Goal: Task Accomplishment & Management: Manage account settings

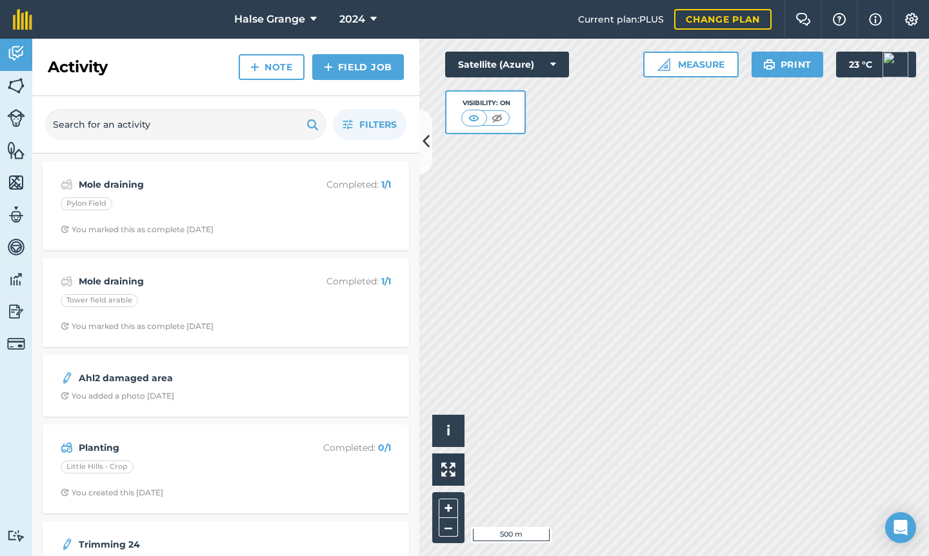
click at [367, 10] on button "2024" at bounding box center [358, 19] width 48 height 39
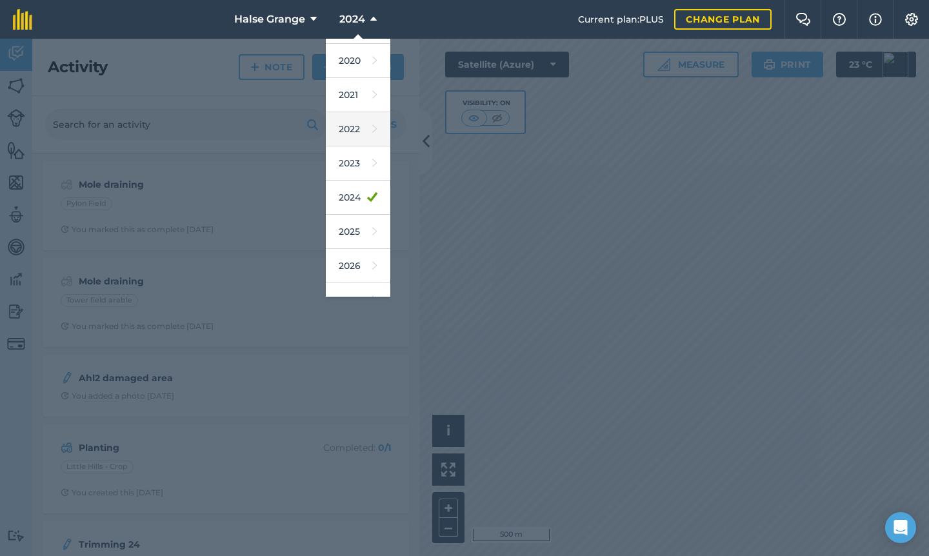
scroll to position [101, 0]
click at [363, 233] on link "2025" at bounding box center [358, 229] width 65 height 34
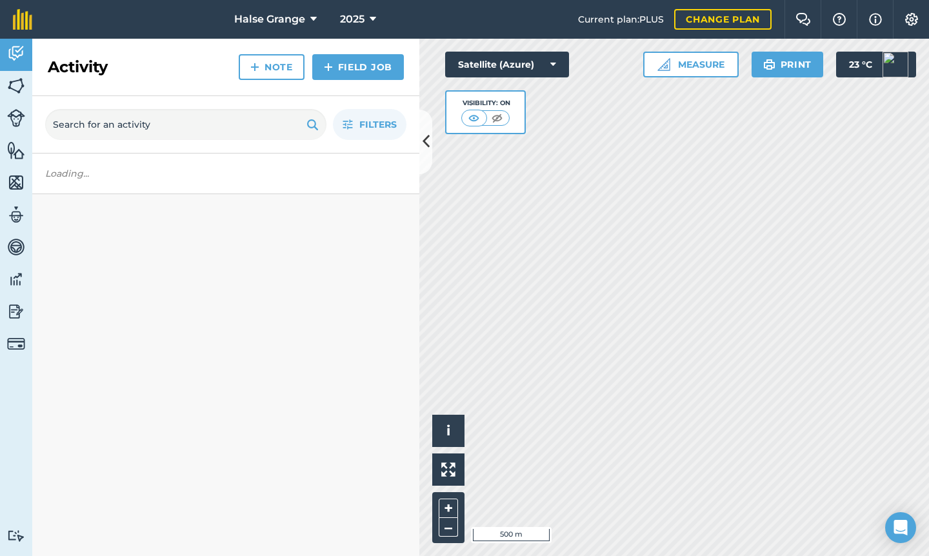
click at [361, 25] on span "2025" at bounding box center [352, 19] width 25 height 15
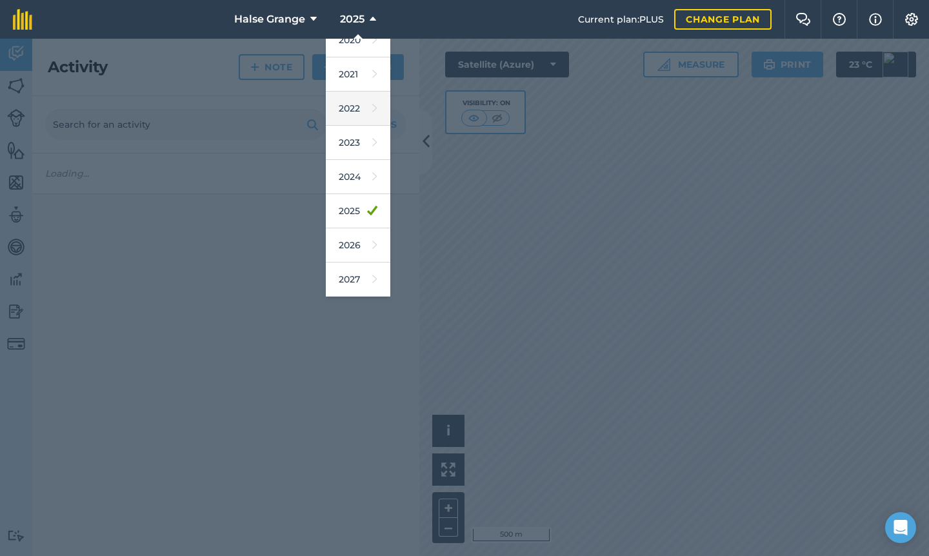
scroll to position [118, 0]
click at [359, 243] on link "2026" at bounding box center [358, 245] width 65 height 34
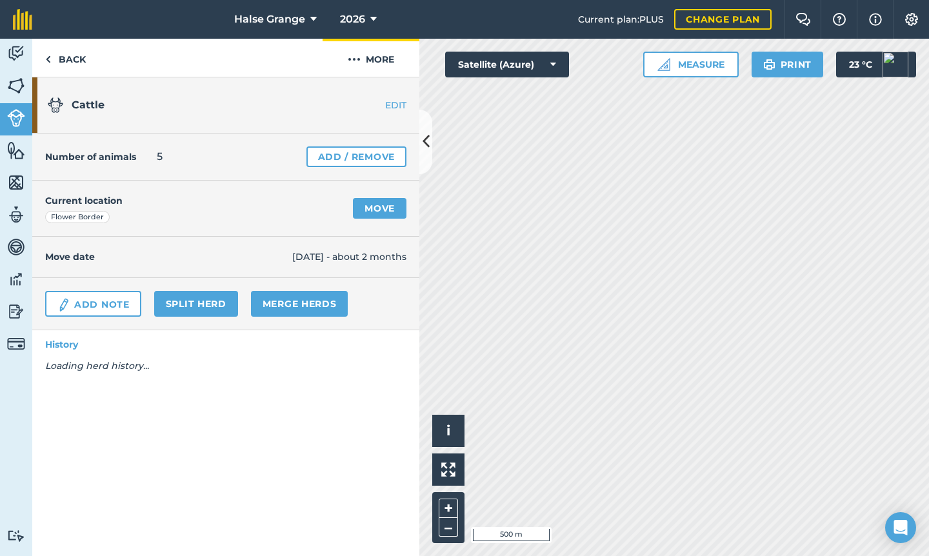
click at [382, 60] on button "More" at bounding box center [371, 58] width 97 height 38
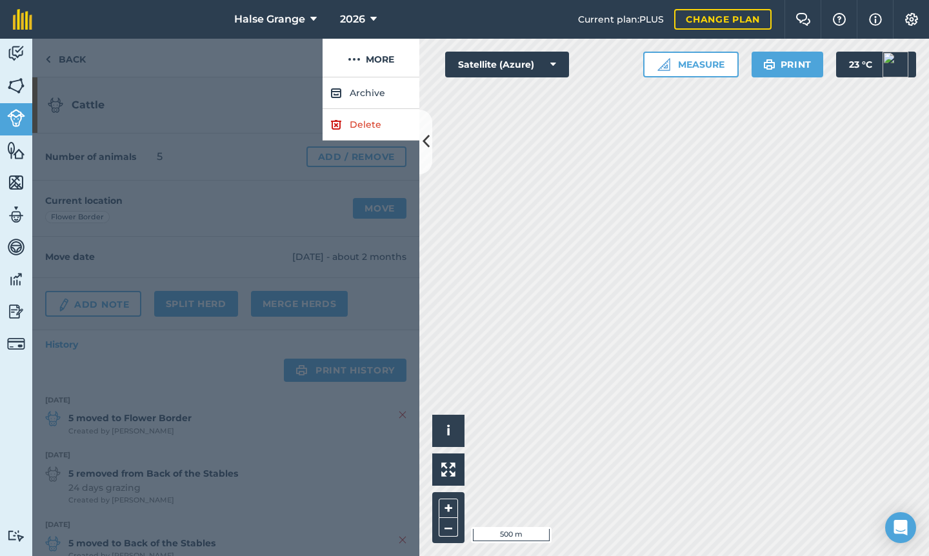
click at [236, 148] on div at bounding box center [225, 316] width 387 height 479
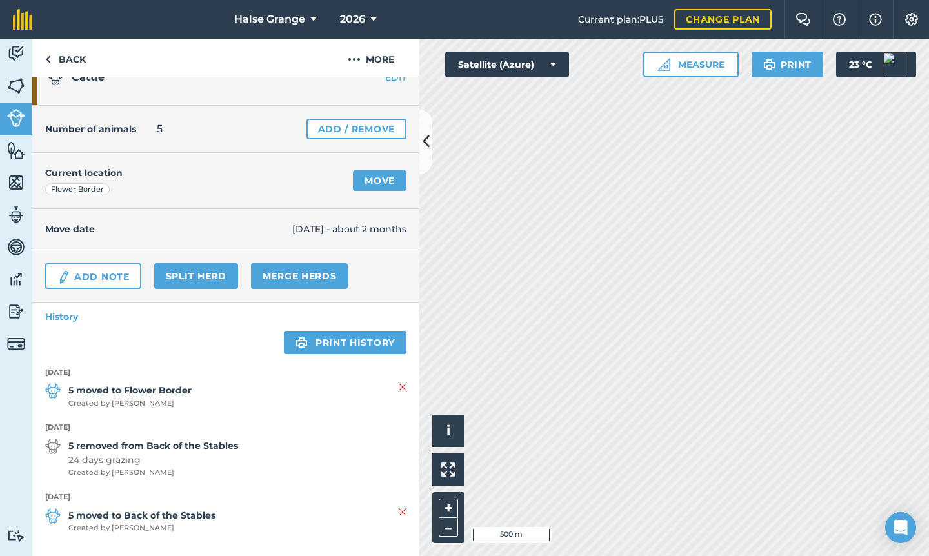
scroll to position [27, 0]
click at [398, 387] on span "5 moved to Flower Border Created by Edward K" at bounding box center [225, 397] width 361 height 26
click at [400, 387] on img at bounding box center [403, 387] width 8 height 15
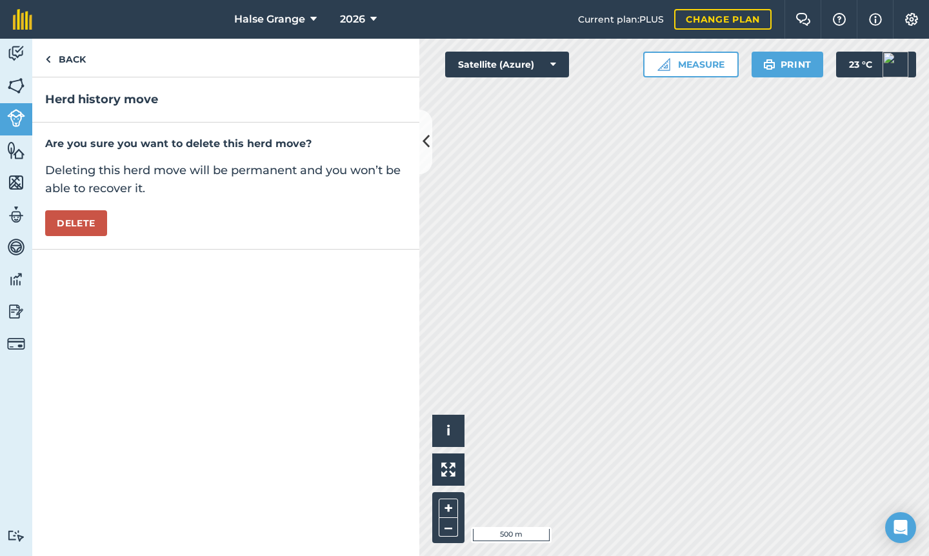
click at [79, 232] on button "Delete" at bounding box center [76, 223] width 62 height 26
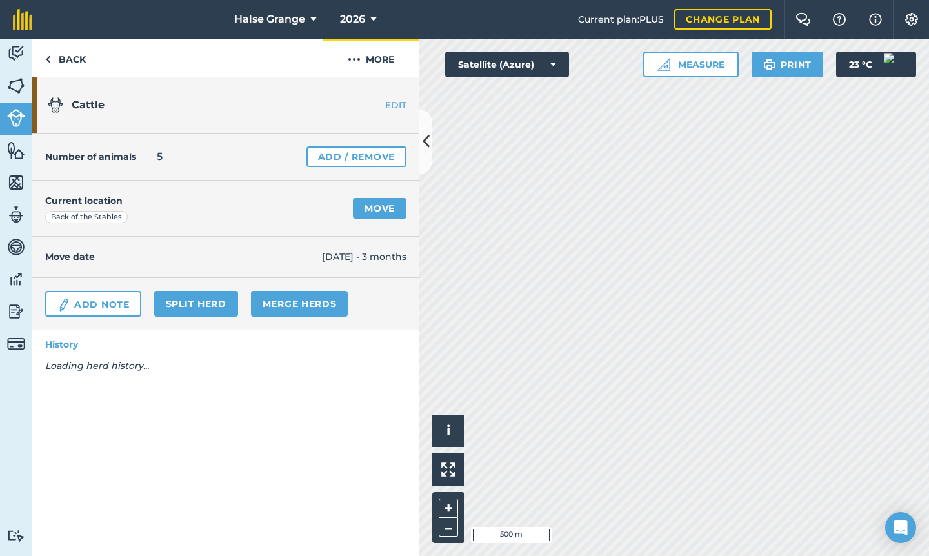
click at [345, 64] on button "More" at bounding box center [371, 58] width 97 height 38
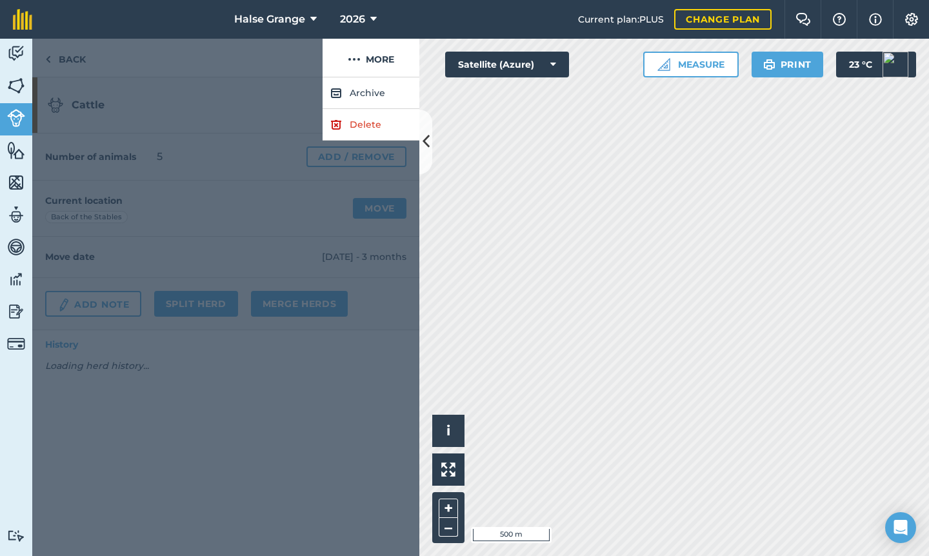
click at [356, 119] on link "Delete" at bounding box center [371, 125] width 97 height 32
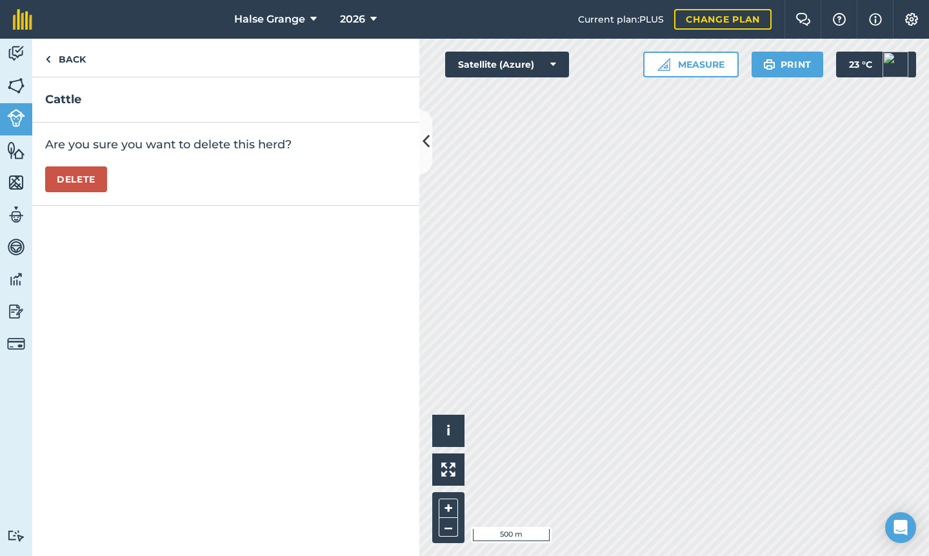
click at [76, 173] on button "Delete" at bounding box center [76, 180] width 62 height 26
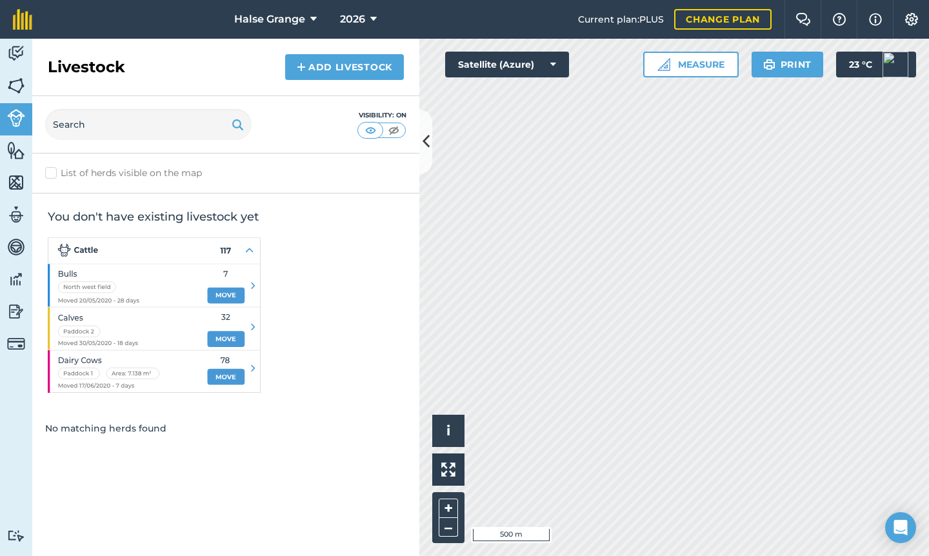
click at [23, 92] on img at bounding box center [16, 85] width 18 height 19
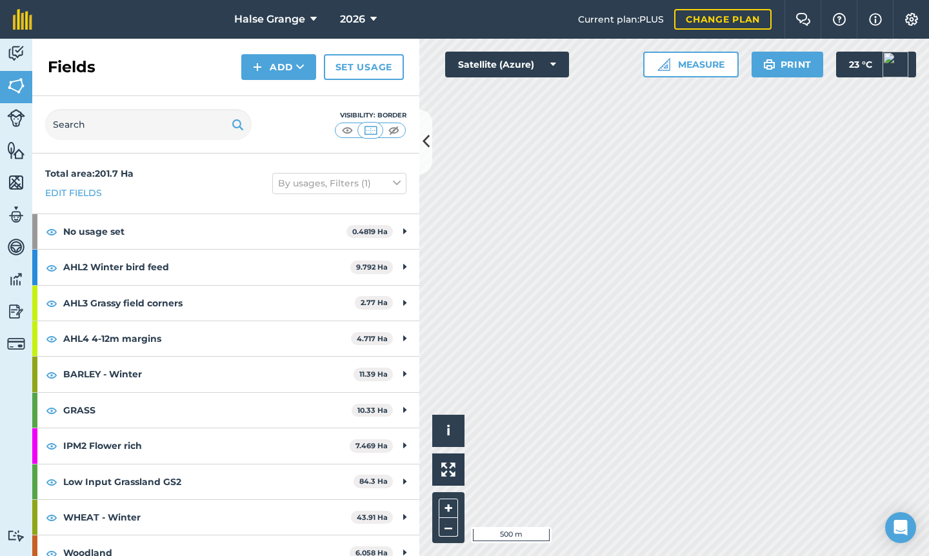
click at [16, 59] on img at bounding box center [16, 53] width 18 height 19
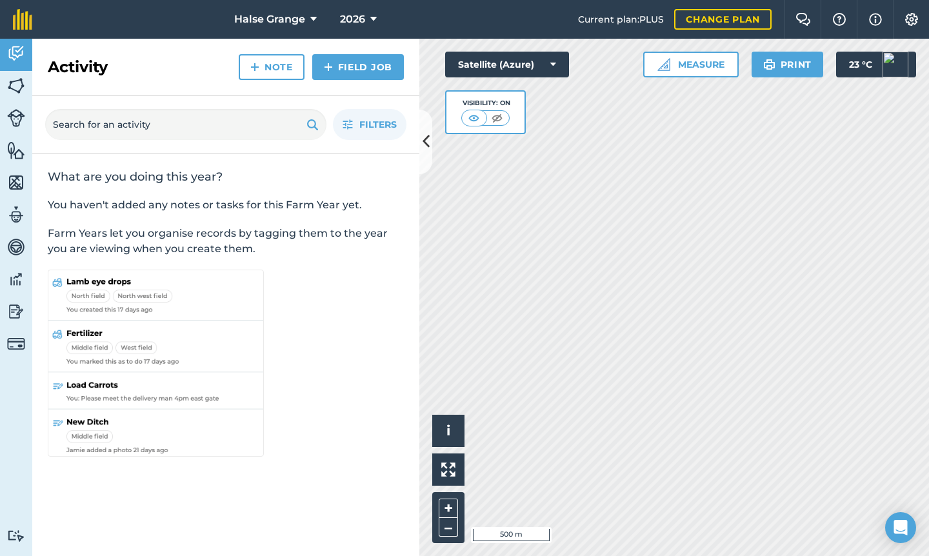
click at [17, 79] on img at bounding box center [16, 85] width 18 height 19
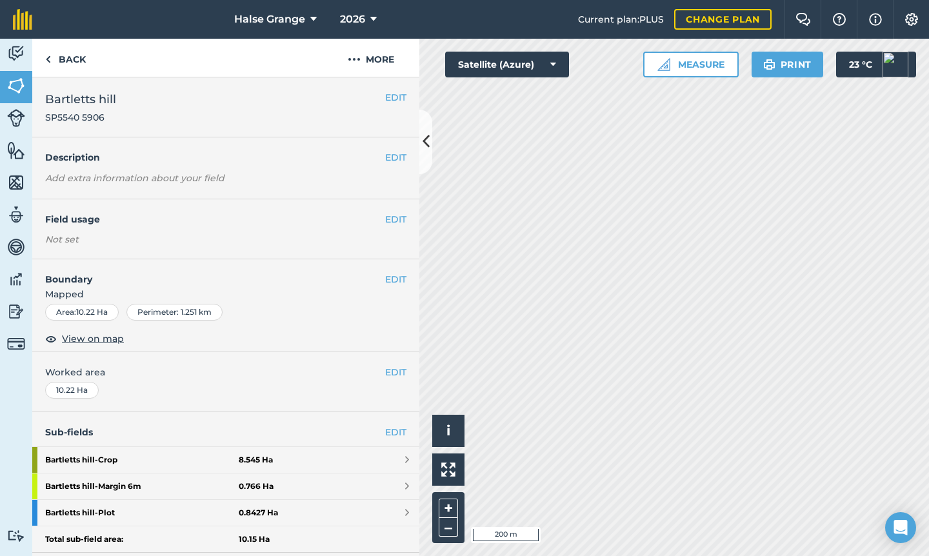
click at [138, 458] on strong "Bartletts hill - Crop" at bounding box center [142, 460] width 194 height 26
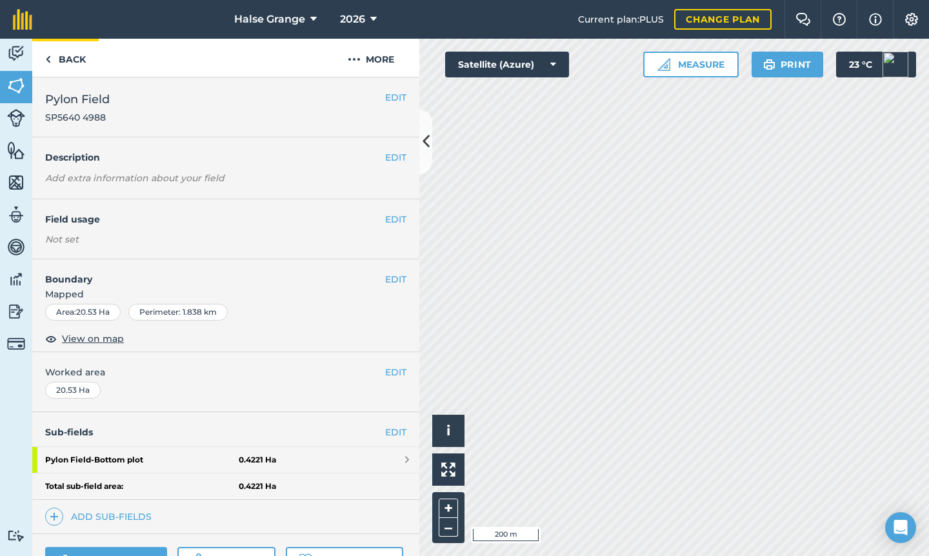
click at [88, 54] on link "Back" at bounding box center [65, 58] width 66 height 38
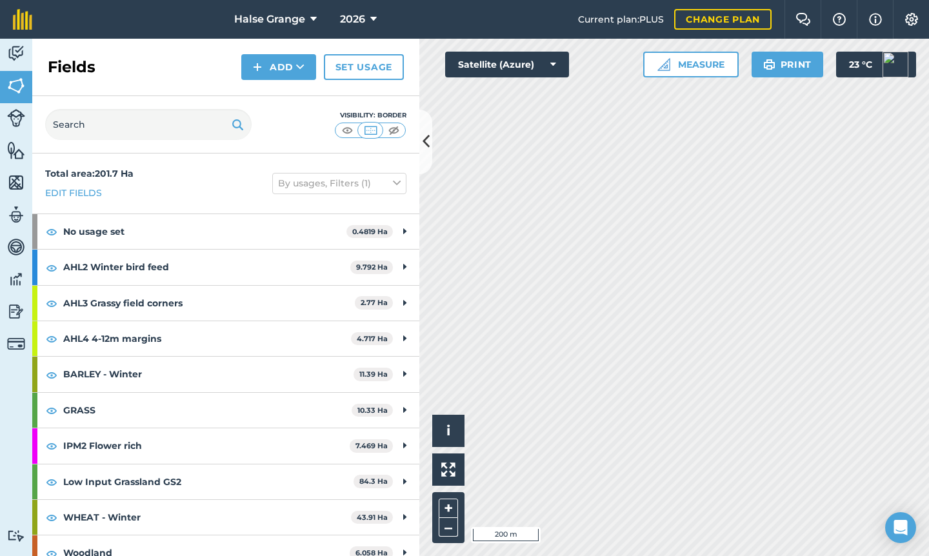
click at [349, 127] on img at bounding box center [347, 130] width 16 height 13
click at [373, 129] on img at bounding box center [371, 130] width 16 height 13
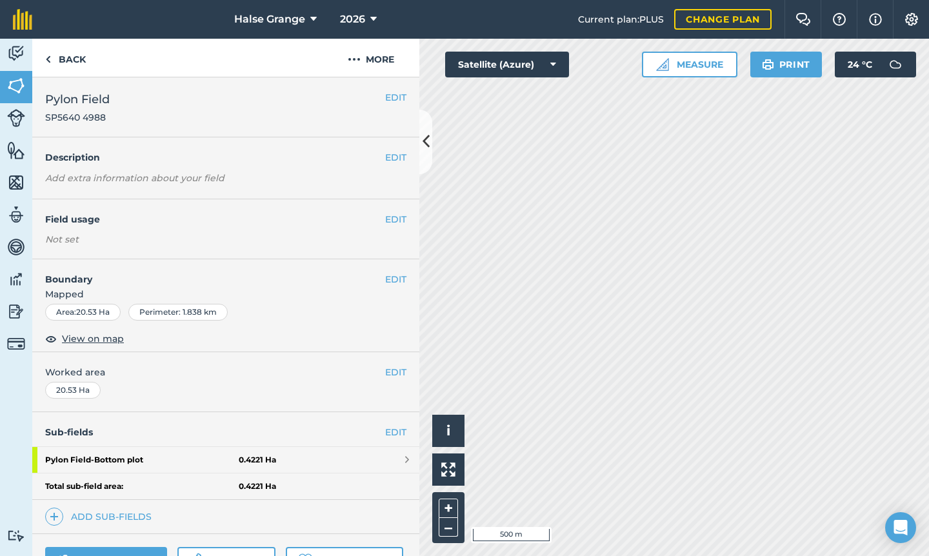
click at [388, 278] on button "EDIT" at bounding box center [395, 279] width 21 height 14
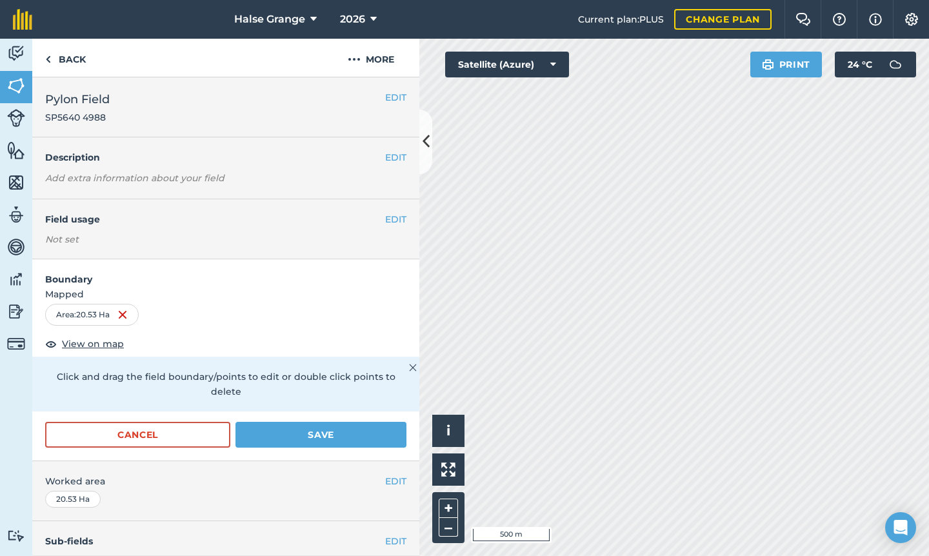
click at [262, 422] on button "Save" at bounding box center [321, 435] width 171 height 26
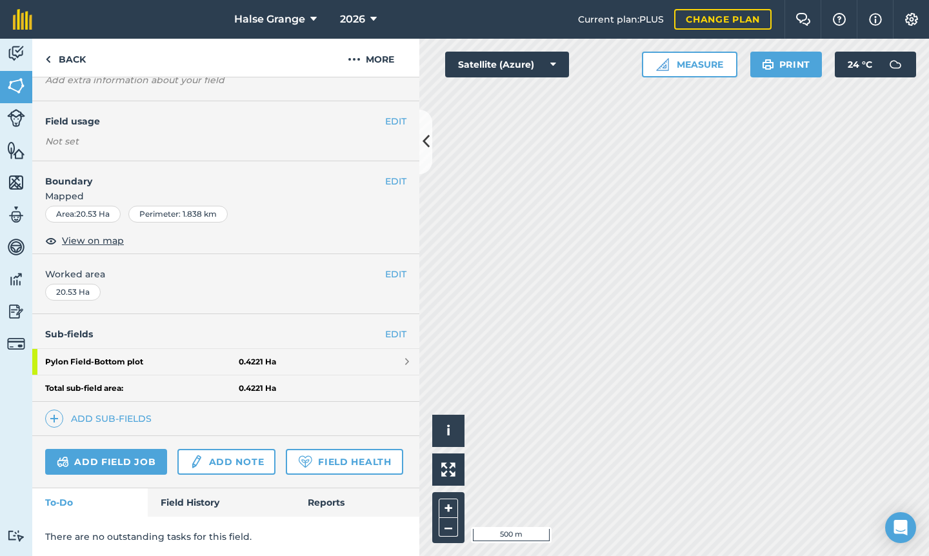
scroll to position [97, 0]
click at [130, 427] on div "Sub-fields EDIT Pylon Field - Bottom plot 0.4221 Ha Total sub-field area: 0.422…" at bounding box center [225, 376] width 387 height 121
click at [118, 420] on link "Add sub-fields" at bounding box center [101, 420] width 112 height 18
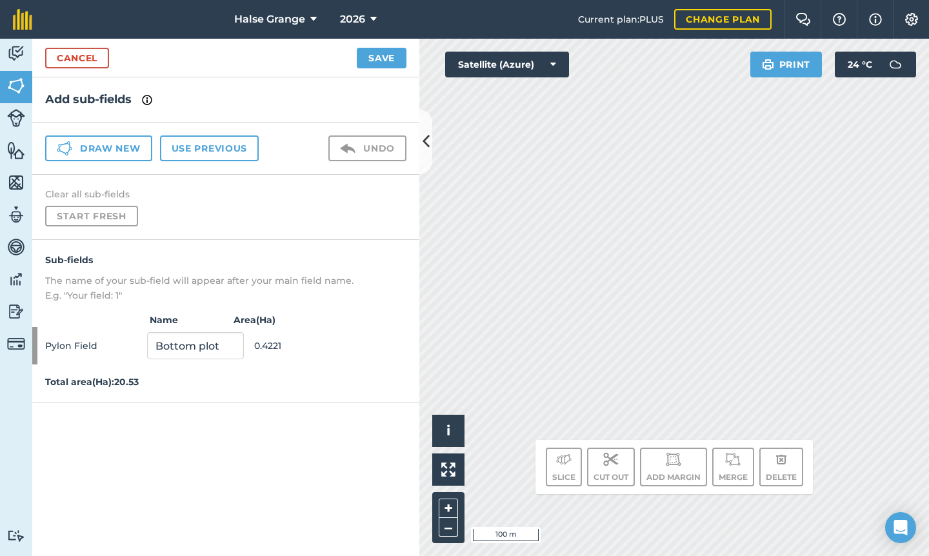
click at [77, 55] on link "Cancel" at bounding box center [77, 58] width 64 height 21
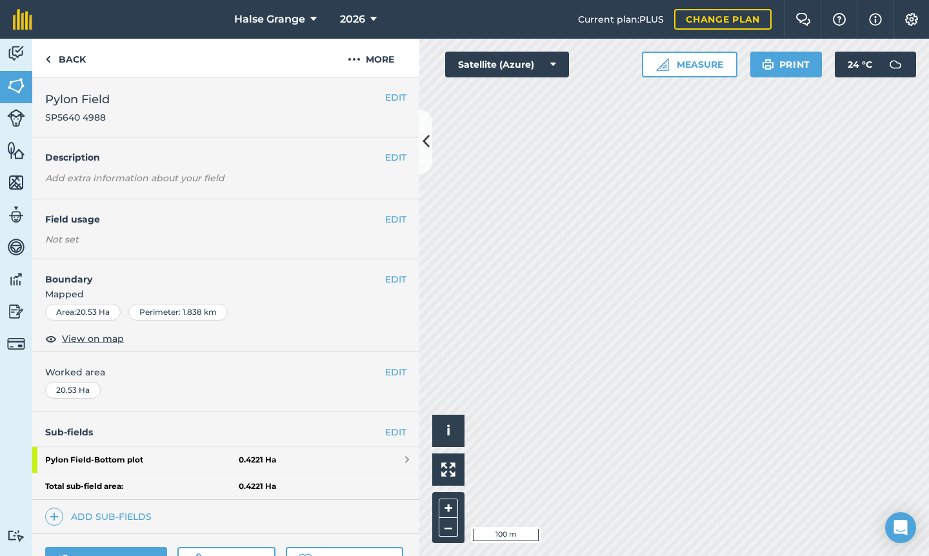
click at [405, 221] on button "EDIT" at bounding box center [395, 219] width 21 height 14
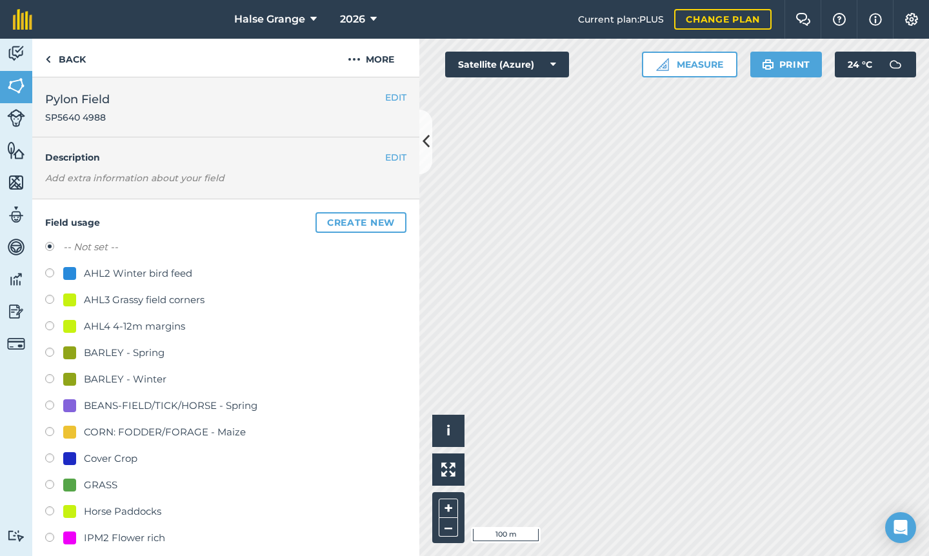
click at [124, 270] on div "AHL2 Winter bird feed" at bounding box center [138, 273] width 108 height 15
radio input "true"
radio input "false"
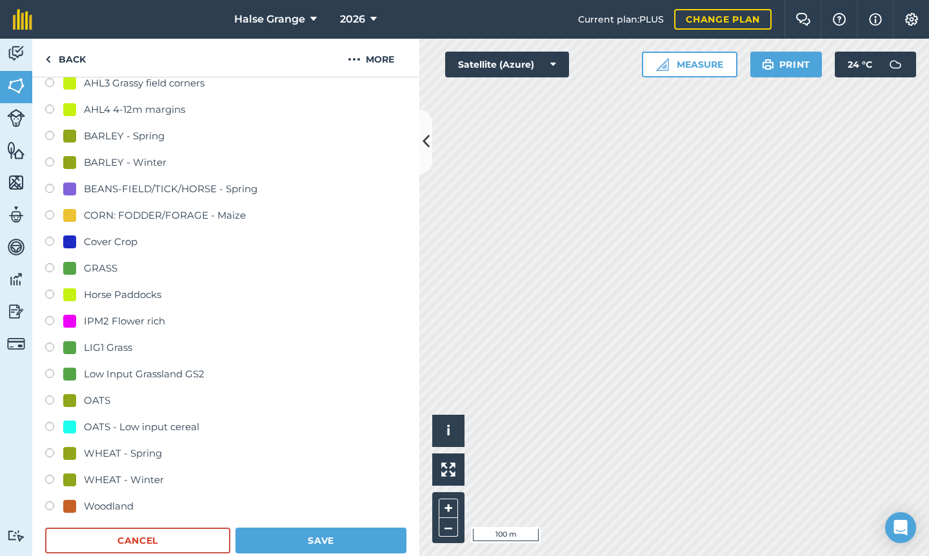
scroll to position [218, 0]
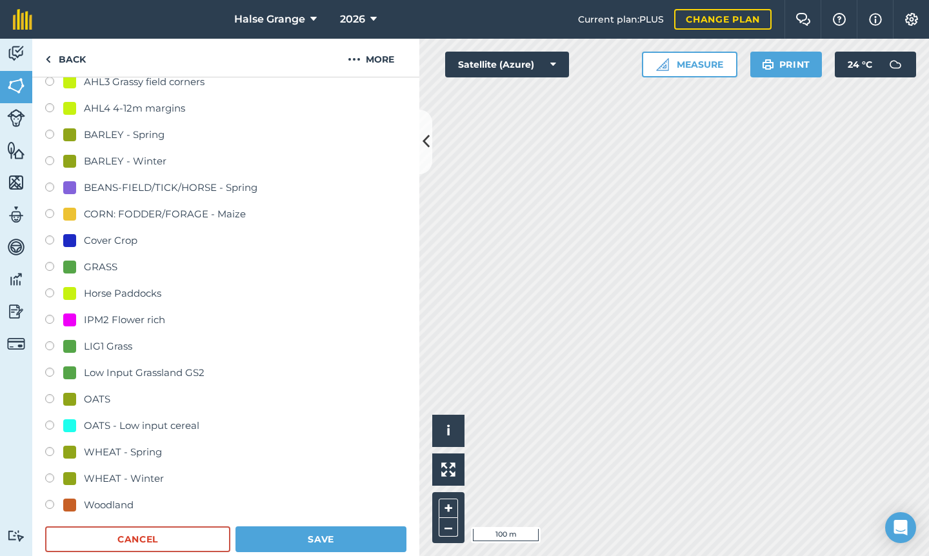
click at [121, 478] on div "WHEAT - Winter" at bounding box center [124, 478] width 80 height 15
radio input "true"
radio input "false"
click at [285, 541] on button "Save" at bounding box center [321, 540] width 171 height 26
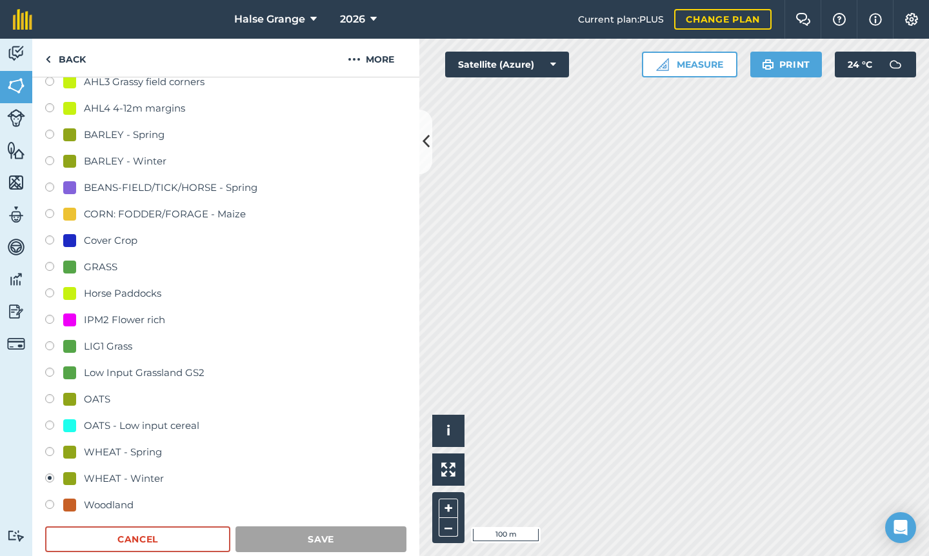
scroll to position [98, 0]
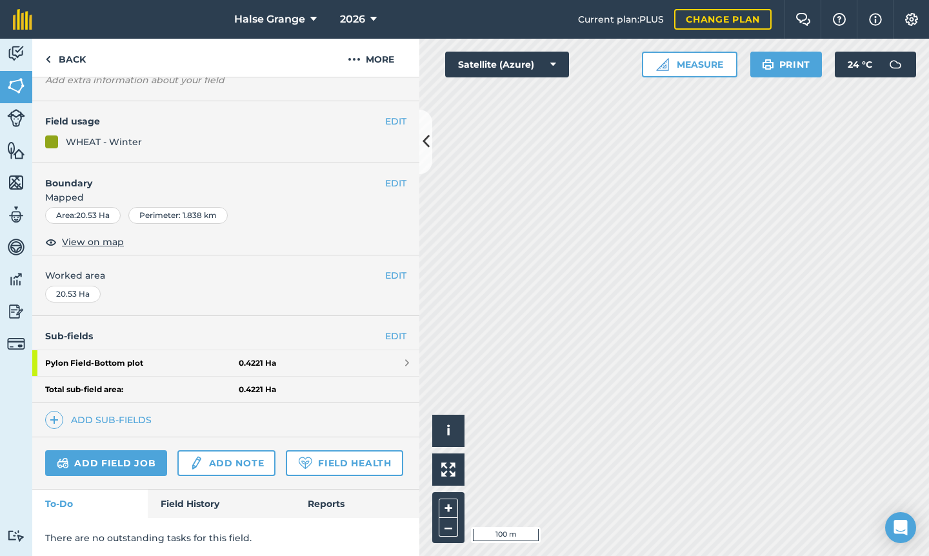
click at [402, 122] on button "EDIT" at bounding box center [395, 121] width 21 height 14
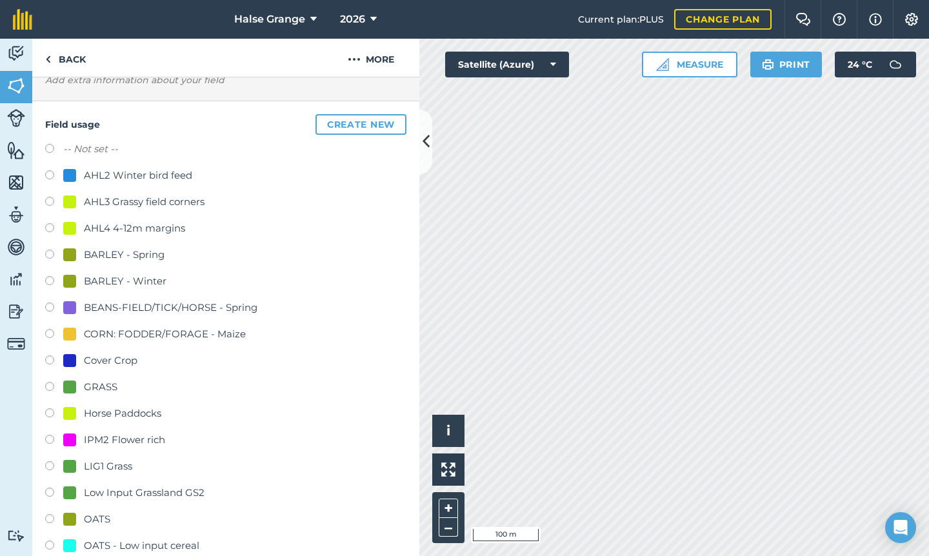
click at [95, 148] on label "-- Not set --" at bounding box center [90, 148] width 55 height 15
radio input "true"
radio input "false"
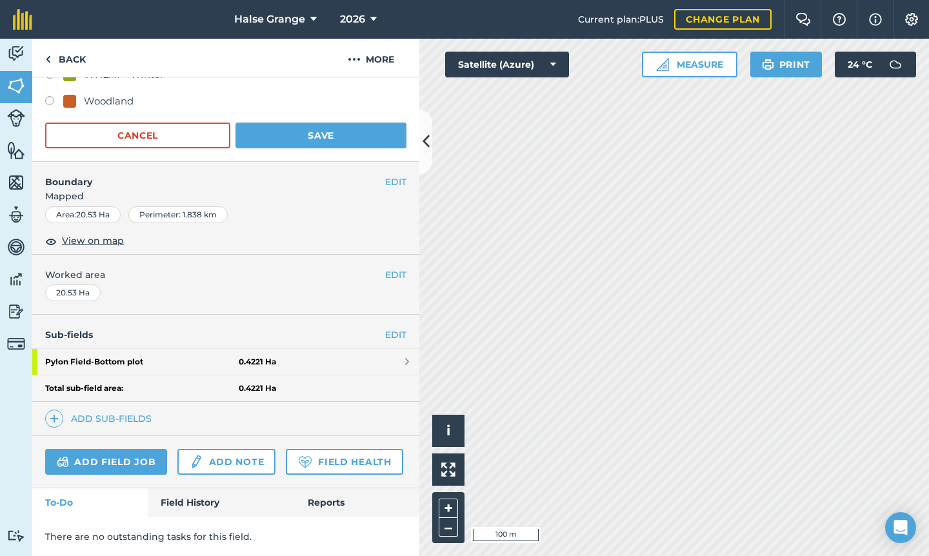
scroll to position [622, 0]
click at [345, 132] on button "Save" at bounding box center [321, 136] width 171 height 26
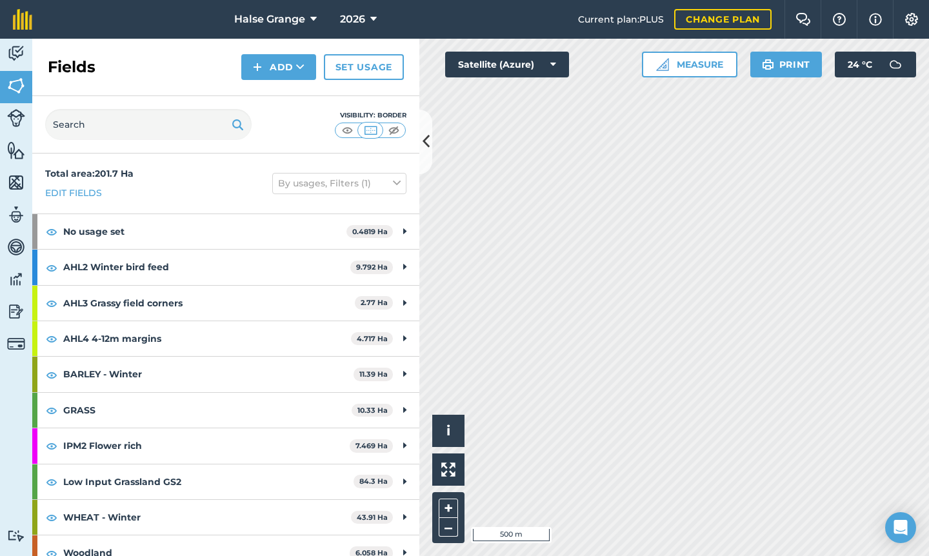
click at [349, 19] on span "2026" at bounding box center [352, 19] width 25 height 15
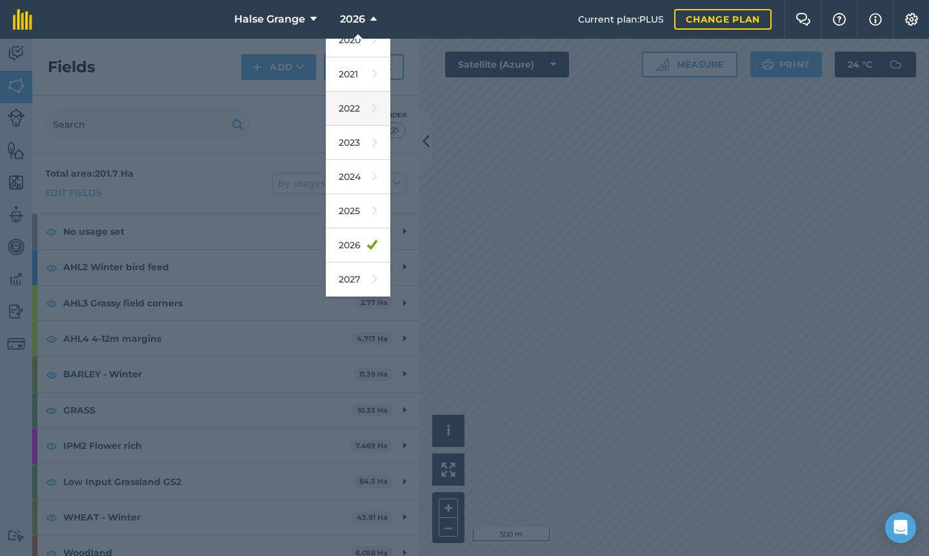
scroll to position [118, 0]
click at [349, 212] on link "2025" at bounding box center [358, 211] width 65 height 34
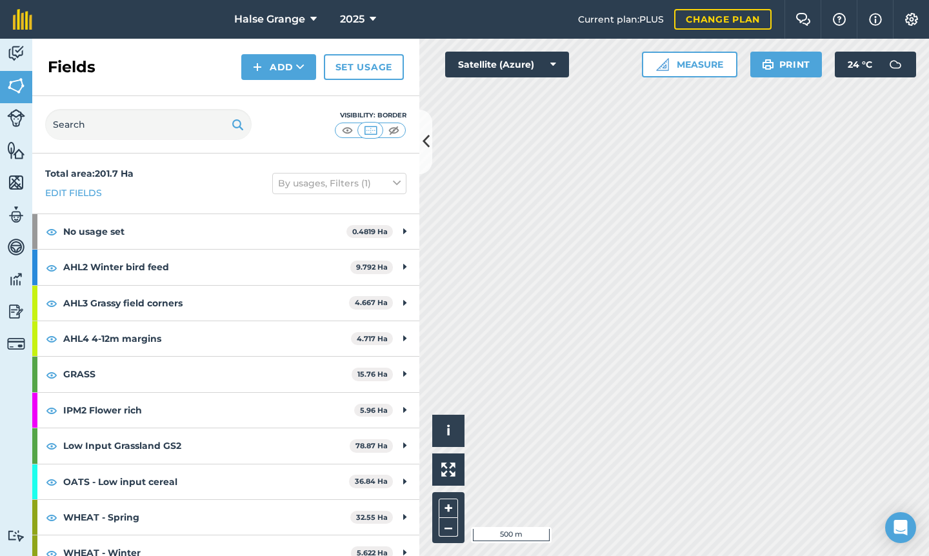
click at [356, 23] on span "2025" at bounding box center [352, 19] width 25 height 15
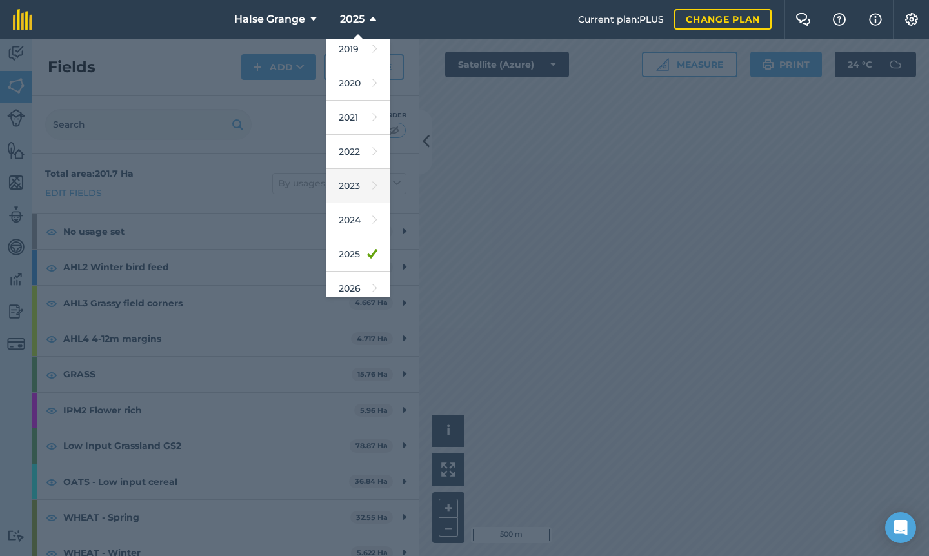
scroll to position [76, 0]
click at [352, 223] on link "2024" at bounding box center [358, 220] width 65 height 34
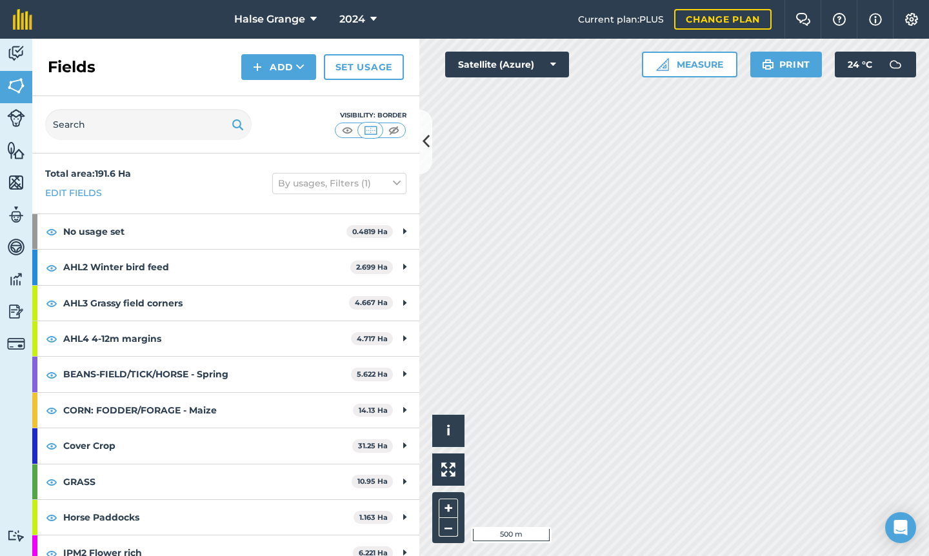
click at [362, 25] on span "2024" at bounding box center [352, 19] width 26 height 15
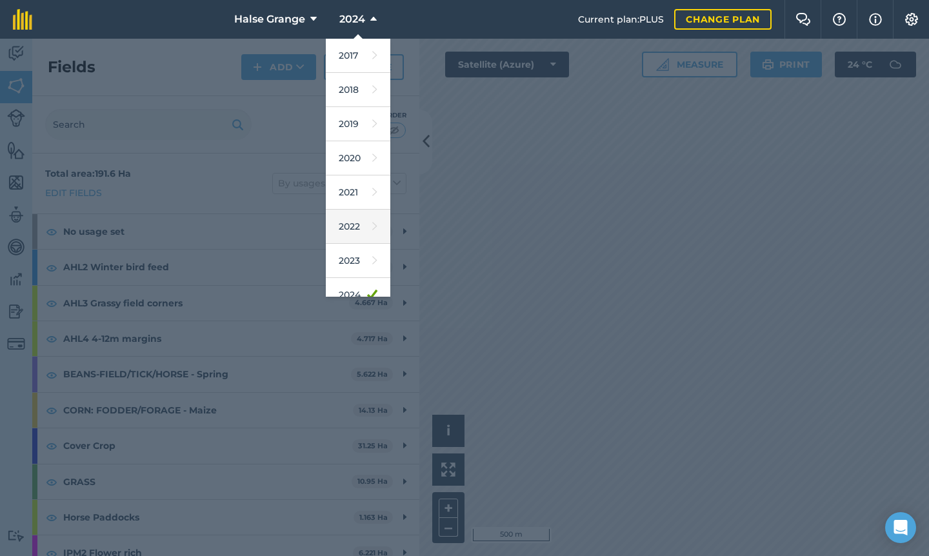
scroll to position [107, 0]
click at [740, 478] on div at bounding box center [464, 298] width 929 height 518
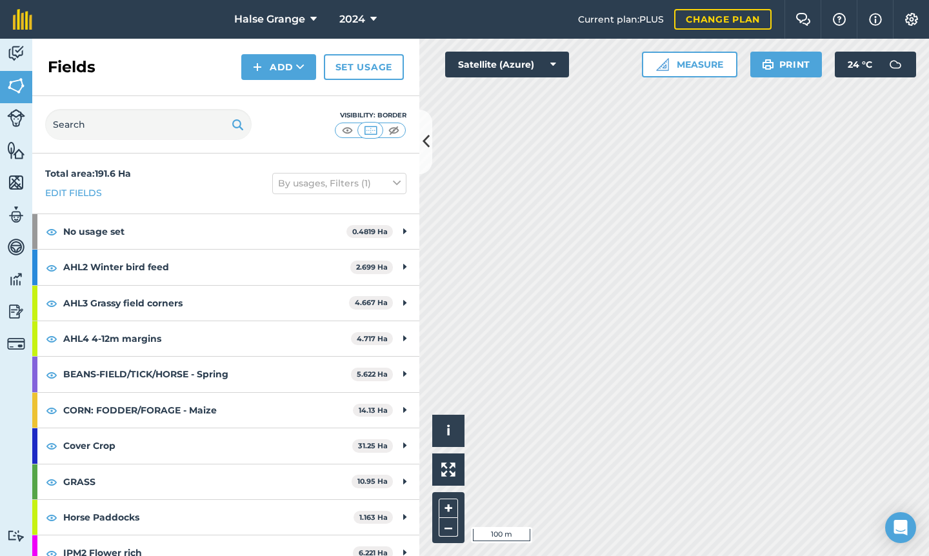
click at [354, 32] on button "2024" at bounding box center [358, 19] width 48 height 39
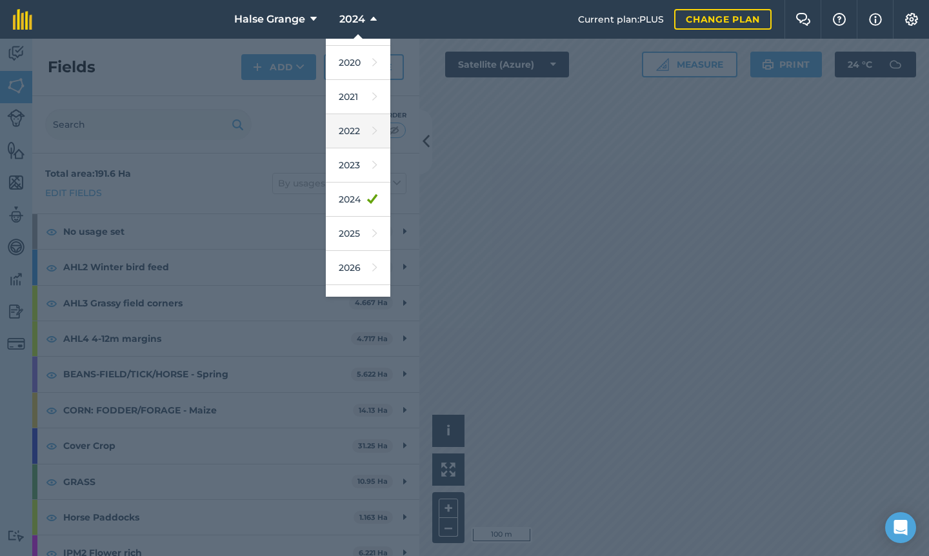
scroll to position [96, 0]
click at [352, 269] on link "2026" at bounding box center [358, 267] width 65 height 34
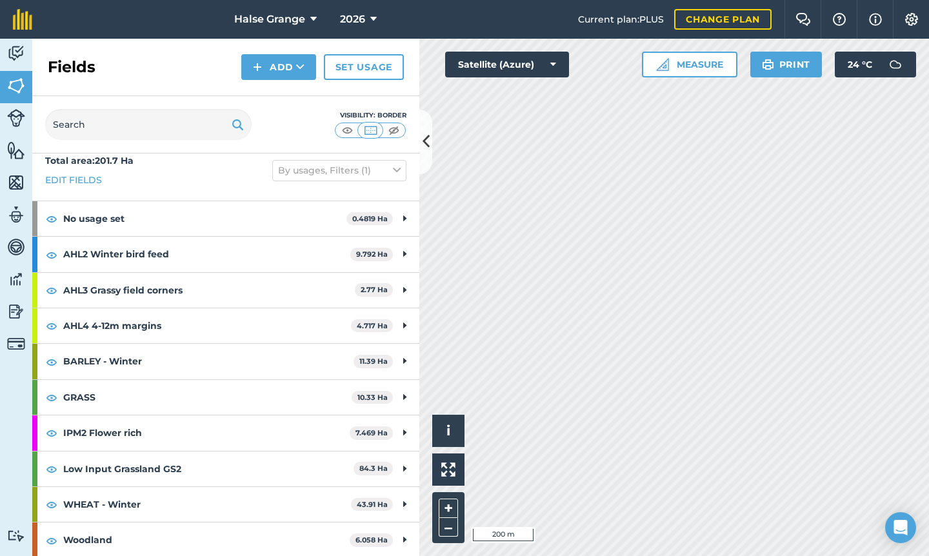
scroll to position [12, 0]
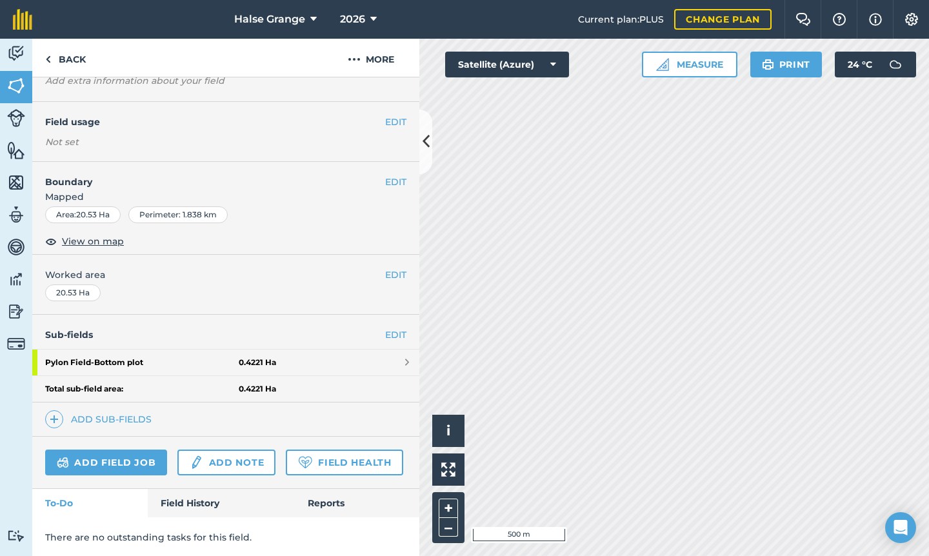
scroll to position [97, 0]
click at [396, 330] on link "EDIT" at bounding box center [395, 336] width 21 height 14
click at [136, 416] on link "Add sub-fields" at bounding box center [101, 420] width 112 height 18
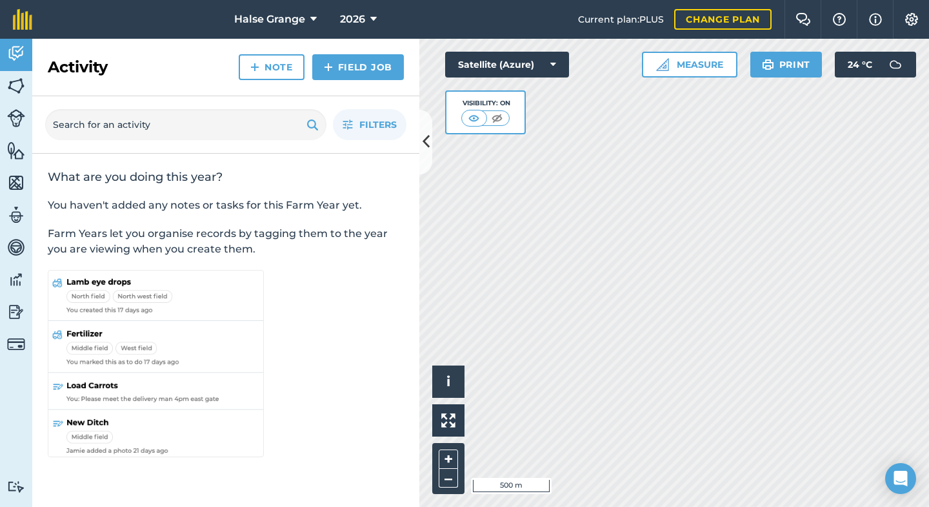
click at [364, 26] on span "2026" at bounding box center [352, 19] width 25 height 15
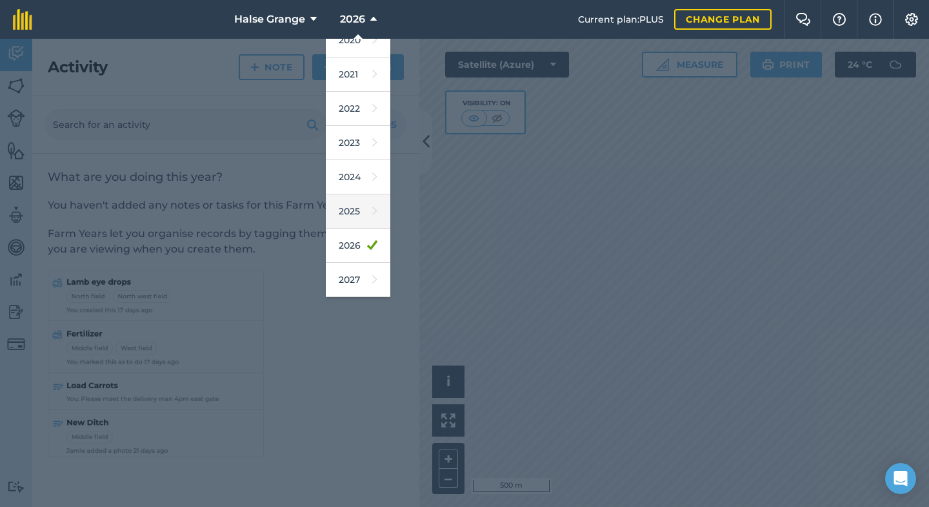
scroll to position [118, 0]
click at [554, 399] on div at bounding box center [464, 273] width 929 height 468
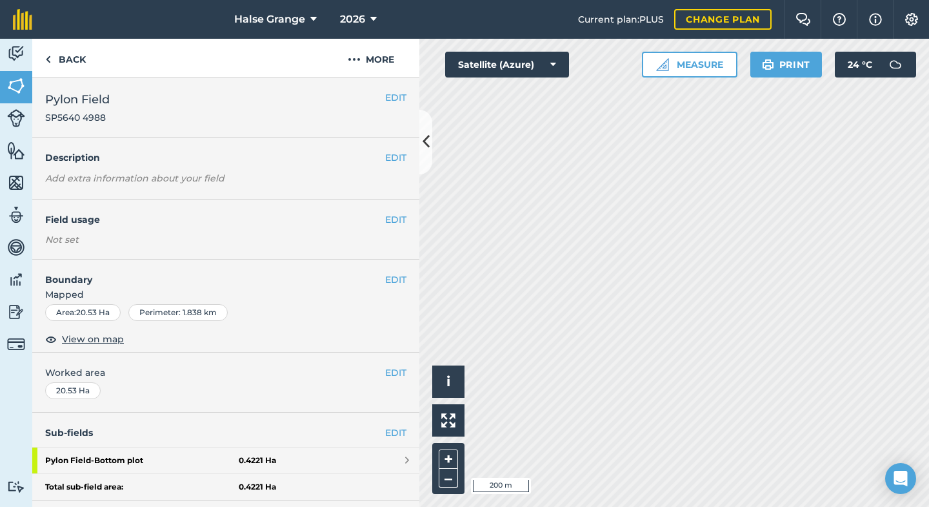
click at [396, 365] on button "EDIT" at bounding box center [395, 372] width 21 height 14
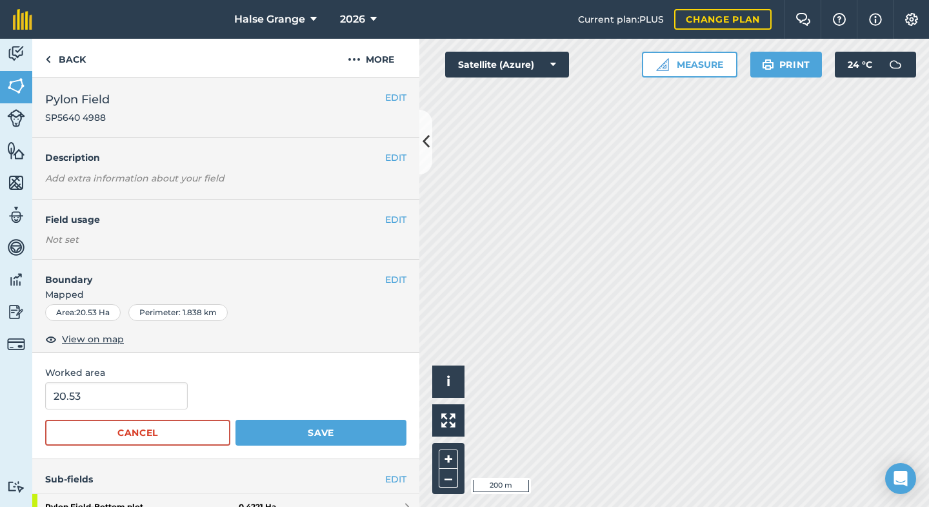
click at [278, 430] on button "Save" at bounding box center [321, 433] width 171 height 26
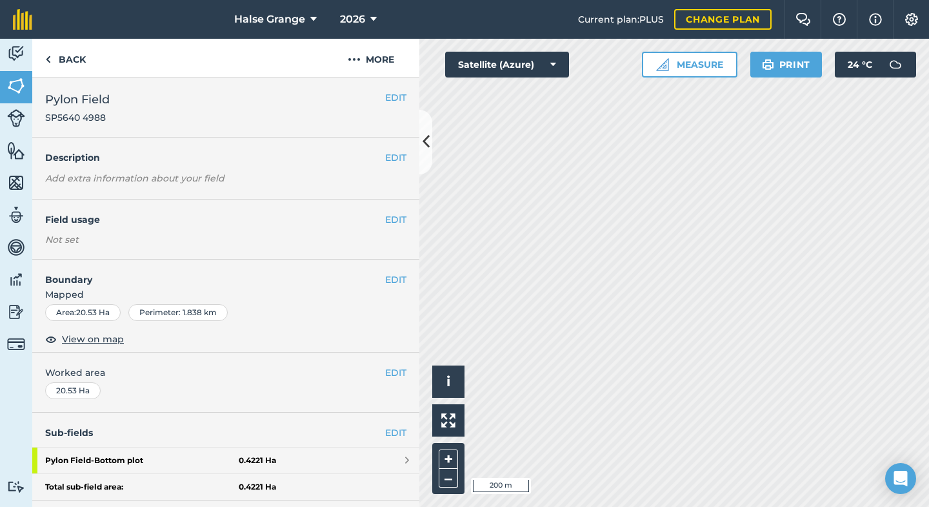
scroll to position [23, 0]
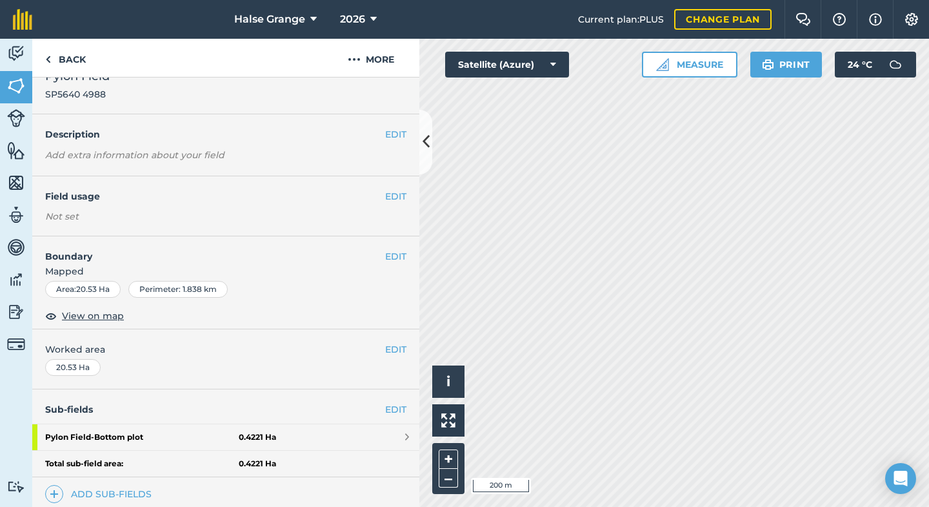
click at [395, 256] on button "EDIT" at bounding box center [395, 256] width 21 height 14
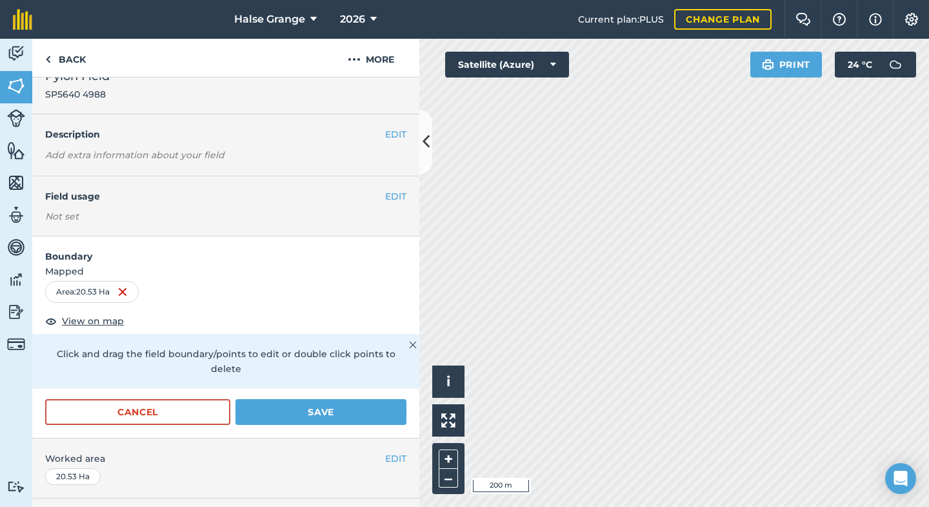
click at [327, 399] on button "Save" at bounding box center [321, 412] width 171 height 26
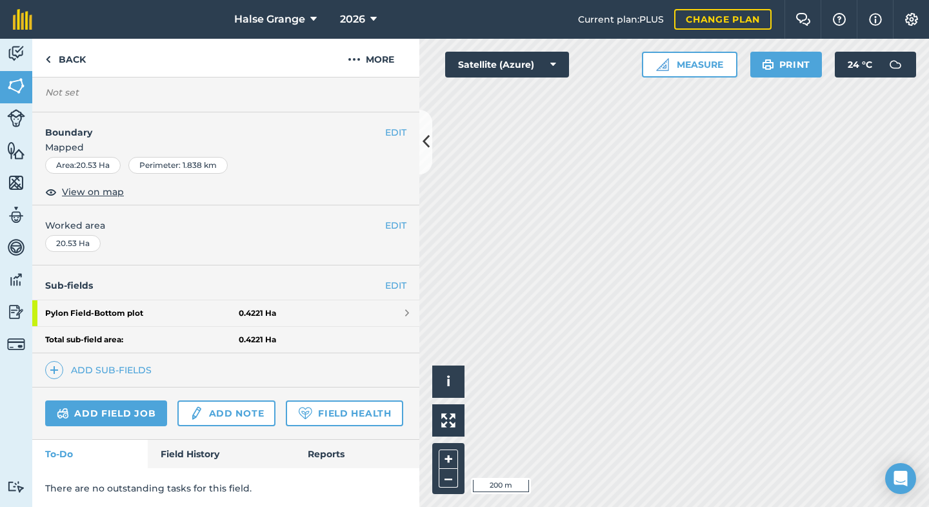
scroll to position [147, 0]
